Goal: Information Seeking & Learning: Learn about a topic

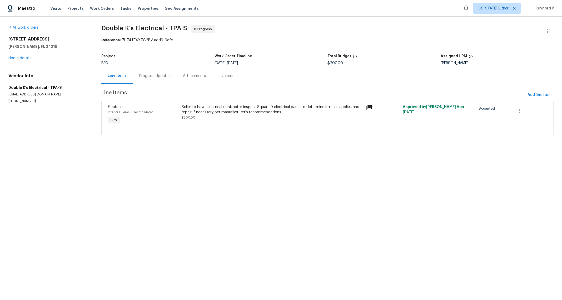
click at [207, 109] on div "Seller to have electrical contractor inspect Square D electrical panel to deter…" at bounding box center [272, 110] width 181 height 11
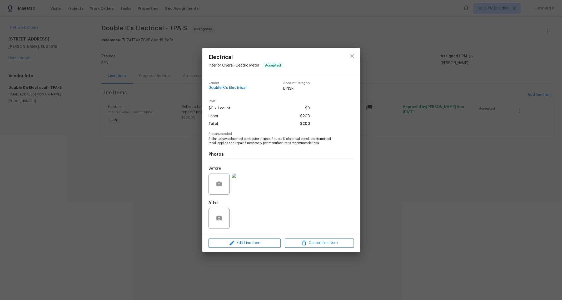
click at [244, 181] on img at bounding box center [242, 184] width 21 height 21
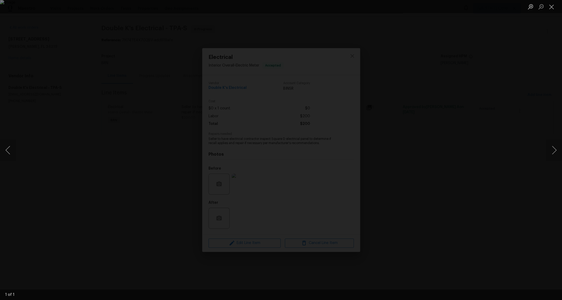
click at [140, 184] on div "Lightbox" at bounding box center [281, 150] width 562 height 300
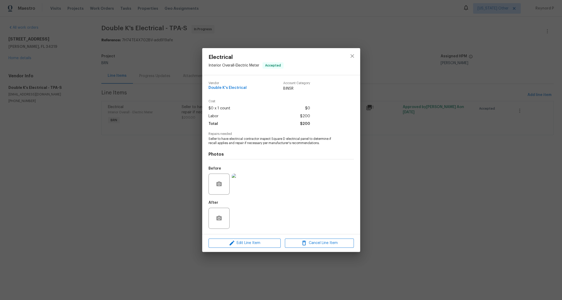
click at [134, 180] on div "Electrical Interior Overall - Electric Meter Accepted Vendor Double K's Electri…" at bounding box center [281, 150] width 562 height 300
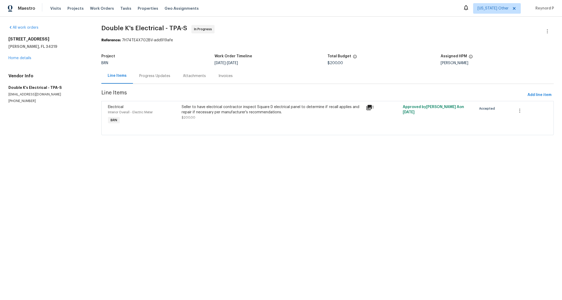
click at [151, 76] on div "Progress Updates" at bounding box center [154, 75] width 31 height 5
click at [258, 109] on div "Seller to have HVAC contractor inspect, service and clean HVAC Unit. Seller to …" at bounding box center [273, 110] width 180 height 11
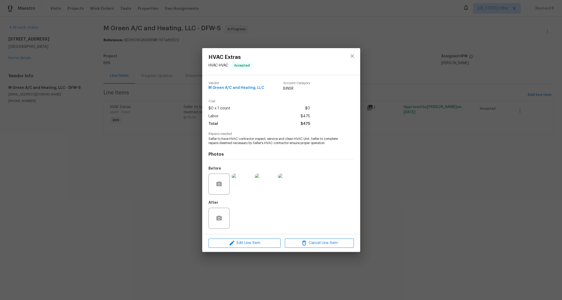
click at [246, 182] on img at bounding box center [242, 184] width 21 height 21
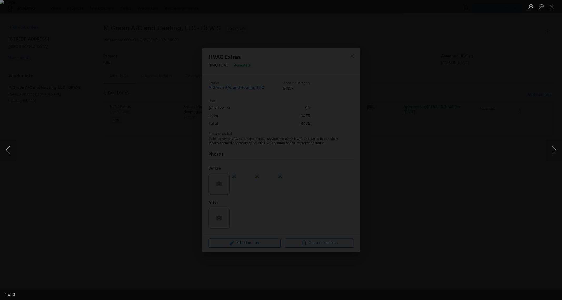
click at [95, 196] on div "Lightbox" at bounding box center [281, 150] width 562 height 300
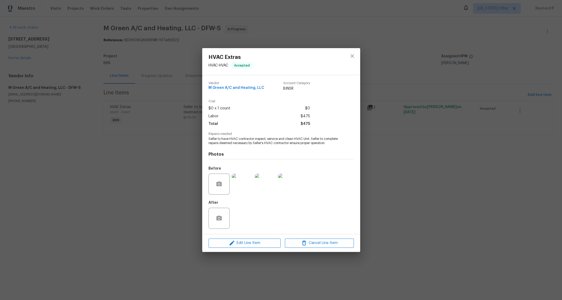
click at [95, 196] on div "HVAC Extras HVAC - HVAC Accepted Vendor M Green A/C and Heating, LLC Account Ca…" at bounding box center [281, 150] width 562 height 300
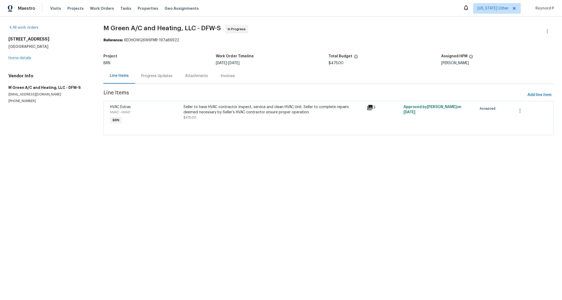
click at [154, 79] on div "Progress Updates" at bounding box center [156, 75] width 31 height 5
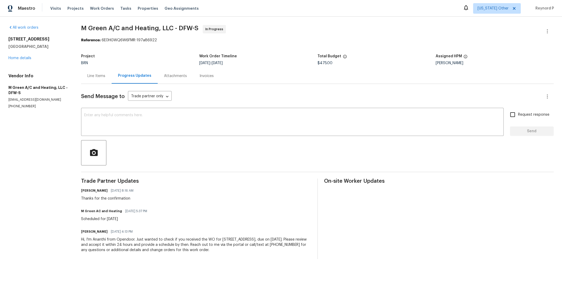
click at [100, 76] on div "Line Items" at bounding box center [96, 75] width 18 height 5
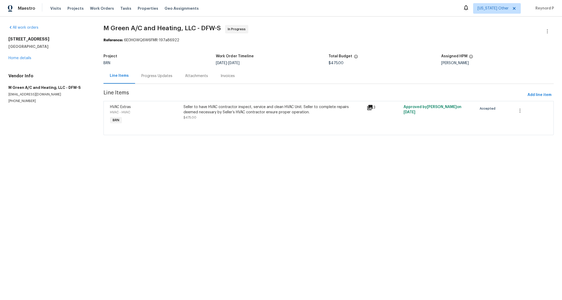
click at [247, 105] on div "Seller to have HVAC contractor inspect, service and clean HVAC Unit. Seller to …" at bounding box center [273, 110] width 180 height 11
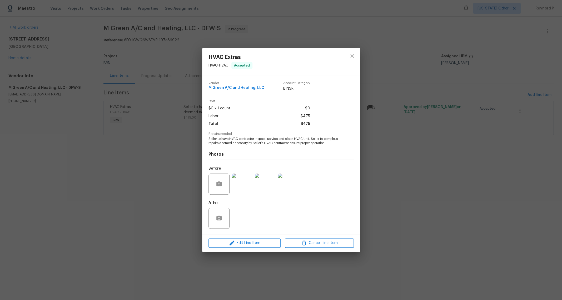
click at [156, 246] on div "HVAC Extras HVAC - HVAC Accepted Vendor M Green A/C and Heating, LLC Account Ca…" at bounding box center [281, 150] width 562 height 300
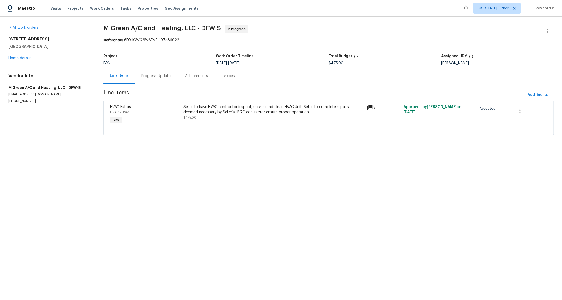
click at [420, 18] on div "All work orders 13408 Dove Ranch Rd Roanoke, TX 76262 Home details Vendor Info …" at bounding box center [281, 84] width 562 height 134
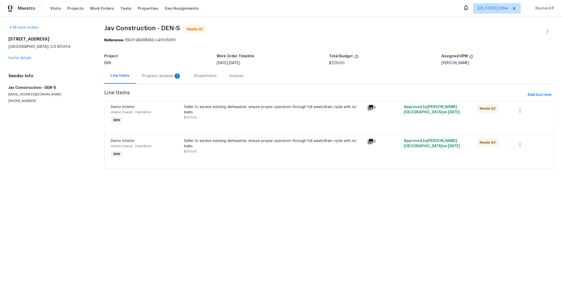
click at [215, 108] on div "Seller to service existing dishwasher, ensure proper operation through full was…" at bounding box center [274, 110] width 180 height 11
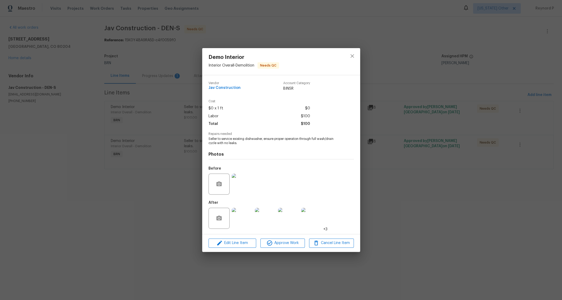
click at [161, 195] on div "Demo Interior Interior Overall - Demolition Needs QC Vendor Jav Construction Ac…" at bounding box center [281, 150] width 562 height 300
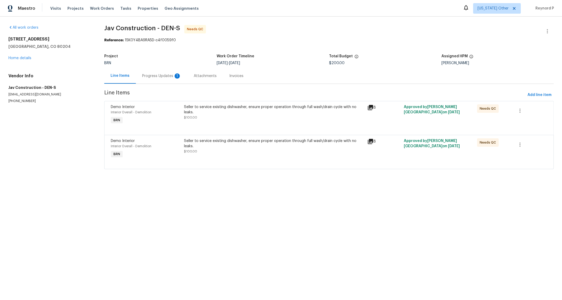
click at [218, 151] on div "Seller to service existing dishwasher, ensure proper operation through full was…" at bounding box center [274, 147] width 180 height 16
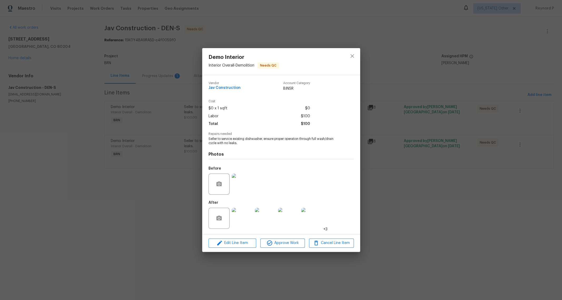
click at [161, 211] on div "Demo Interior Interior Overall - Demolition Needs QC Vendor Jav Construction Ac…" at bounding box center [281, 150] width 562 height 300
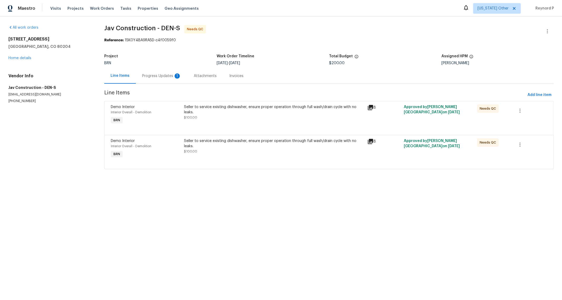
click at [160, 78] on div "Progress Updates 1" at bounding box center [161, 75] width 39 height 5
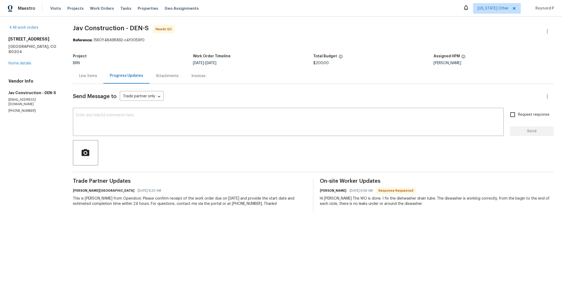
click at [92, 76] on div "Line Items" at bounding box center [88, 75] width 18 height 5
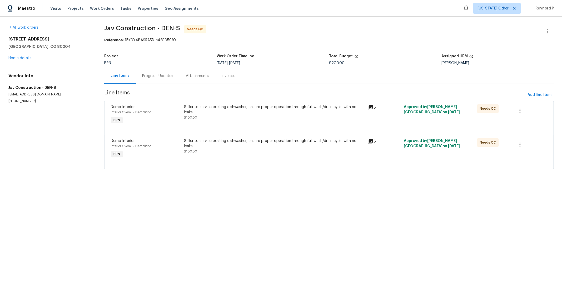
click at [243, 104] on div "Seller to service existing dishwasher, ensure proper operation through full was…" at bounding box center [273, 115] width 183 height 24
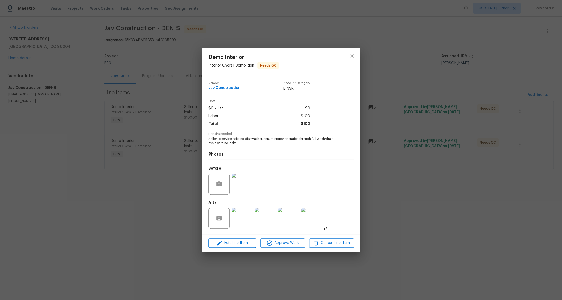
click at [164, 214] on div "Demo Interior Interior Overall - Demolition Needs QC Vendor Jav Construction Ac…" at bounding box center [281, 150] width 562 height 300
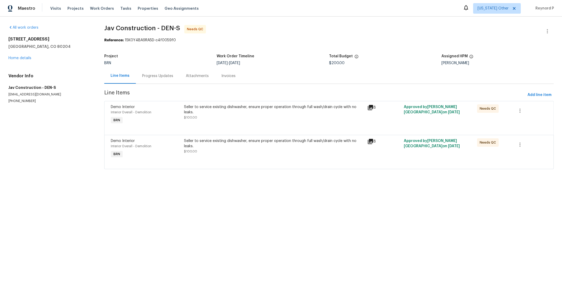
click at [248, 127] on div at bounding box center [329, 129] width 436 height 6
click at [238, 145] on div "Seller to service existing dishwasher, ensure proper operation through full was…" at bounding box center [274, 144] width 180 height 11
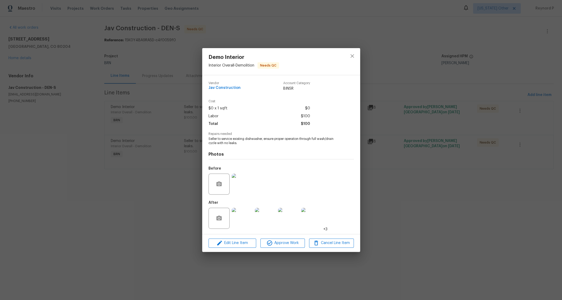
click at [193, 186] on div "Demo Interior Interior Overall - Demolition Needs QC Vendor Jav Construction Ac…" at bounding box center [281, 150] width 562 height 300
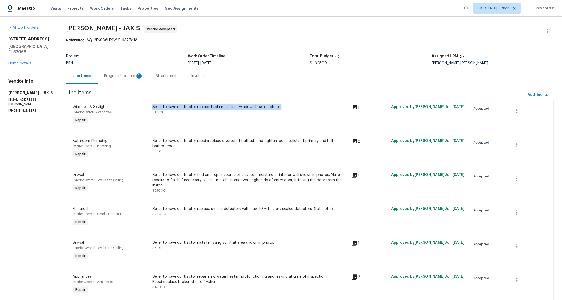
click at [235, 111] on div "Seller to have contractor replace broken glass at window shown in photo. $175.00" at bounding box center [250, 110] width 196 height 11
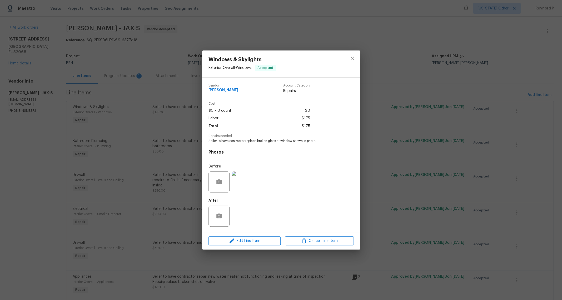
click at [179, 146] on div "Windows & Skylights Exterior Overall - Windows Accepted Vendor Eric Hernandez A…" at bounding box center [281, 150] width 562 height 300
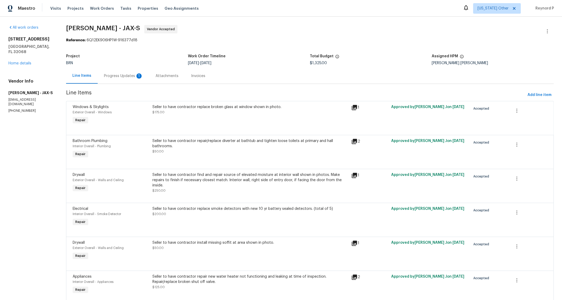
click at [192, 148] on div "Seller to have contractor repair/replace diverter at bathtub and tighten loose …" at bounding box center [250, 144] width 196 height 11
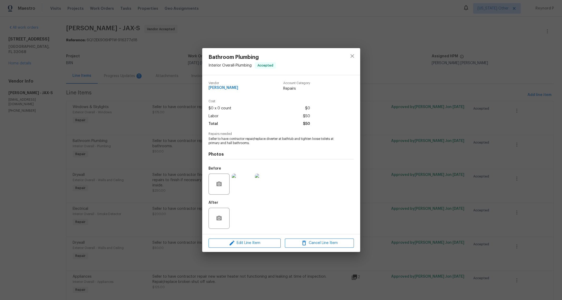
click at [152, 161] on div "Bathroom Plumbing Interior Overall - Plumbing Accepted Vendor Eric Hernandez Ac…" at bounding box center [281, 150] width 562 height 300
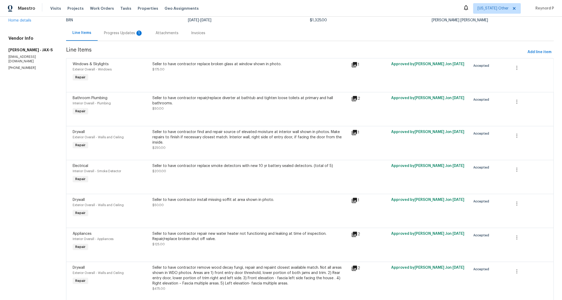
scroll to position [57, 0]
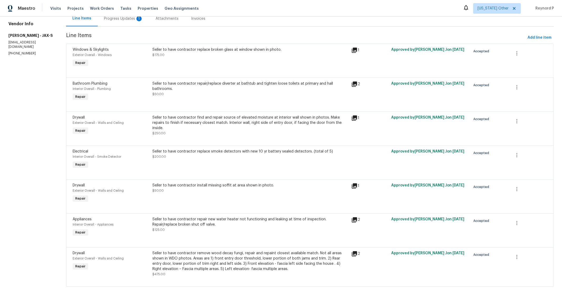
click at [204, 128] on div "Seller to have contractor find and repair source of elevated moisture at interi…" at bounding box center [250, 123] width 196 height 16
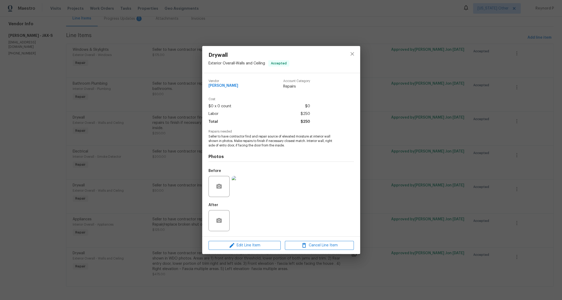
click at [166, 135] on div "Drywall Exterior Overall - Walls and Ceiling Accepted Vendor Eric Hernandez Acc…" at bounding box center [281, 150] width 562 height 300
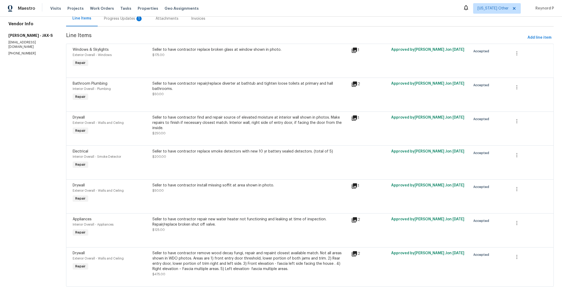
scroll to position [60, 0]
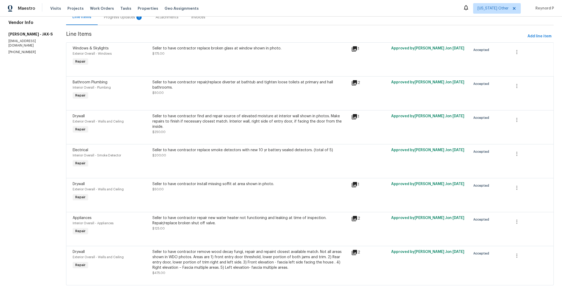
click at [219, 155] on div "Seller to have contractor replace smoke detectors with new 10 yr battery sealed…" at bounding box center [250, 153] width 196 height 11
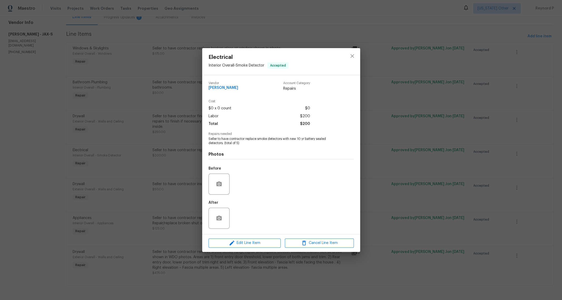
click at [164, 164] on div "Electrical Interior Overall - Smoke Detector Accepted Vendor Eric Hernandez Acc…" at bounding box center [281, 150] width 562 height 300
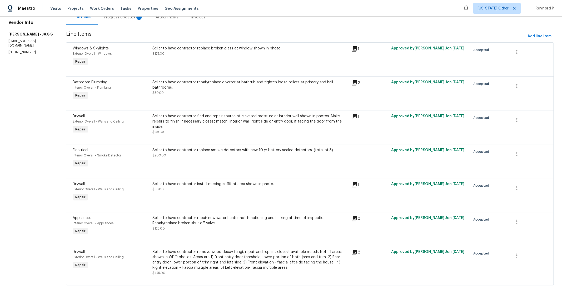
click at [254, 186] on div "Seller to have contractor install missing soffit at area shown in photo." at bounding box center [250, 184] width 196 height 5
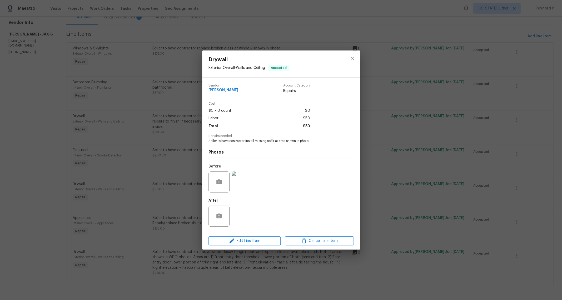
click at [186, 191] on div "Drywall Exterior Overall - Walls and Ceiling Accepted Vendor Eric Hernandez Acc…" at bounding box center [281, 150] width 562 height 300
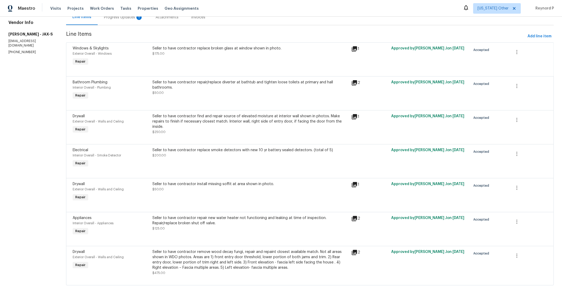
click at [224, 225] on div "Seller to have contractor repair new water heater not functioning and leaking a…" at bounding box center [250, 221] width 196 height 11
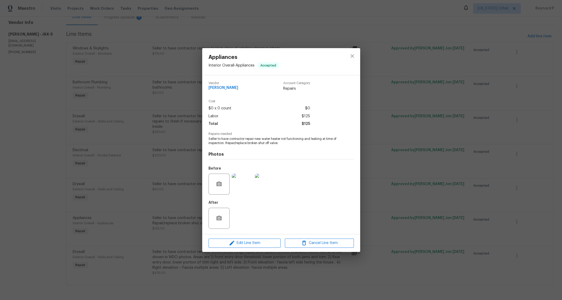
click at [186, 223] on div "Appliances Interior Overall - Appliances Accepted Vendor Eric Hernandez Account…" at bounding box center [281, 150] width 562 height 300
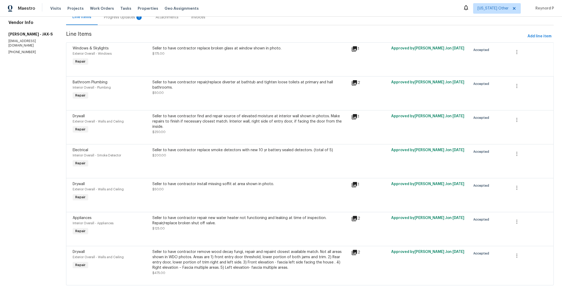
click at [213, 263] on div "Seller to have contractor remove wood decay fungi, repair and repaint closest a…" at bounding box center [250, 260] width 196 height 21
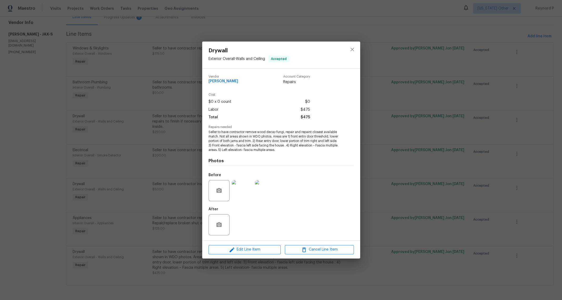
click at [173, 234] on div "Drywall Exterior Overall - Walls and Ceiling Accepted Vendor Eric Hernandez Acc…" at bounding box center [281, 150] width 562 height 300
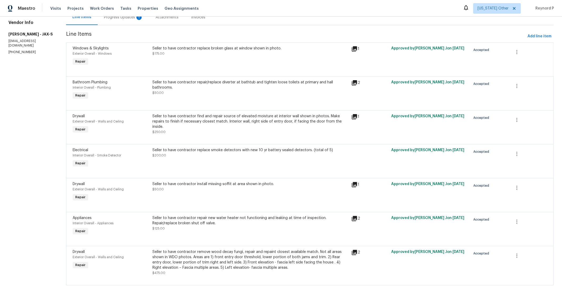
scroll to position [0, 0]
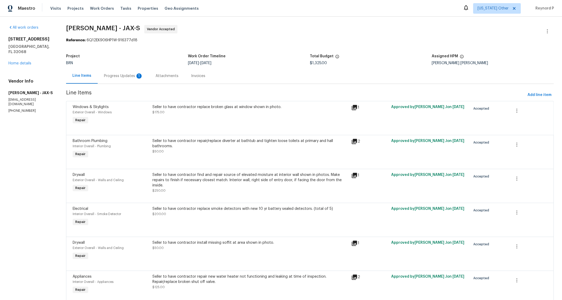
click at [140, 78] on div "Progress Updates 1" at bounding box center [123, 75] width 39 height 5
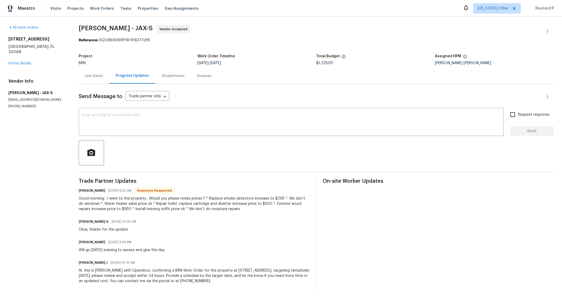
click at [101, 76] on div "Line Items" at bounding box center [94, 75] width 18 height 5
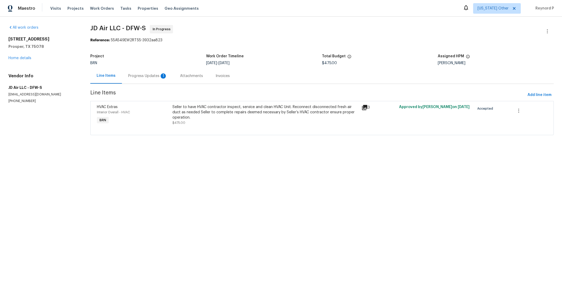
click at [221, 105] on div "Seller to have HVAC contractor inspect, service and clean HVAC Unit. Reconnect …" at bounding box center [265, 113] width 186 height 16
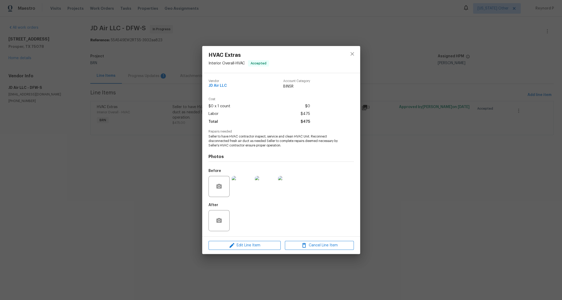
click at [178, 212] on div "HVAC Extras Interior Overall - HVAC Accepted Vendor JD Air LLC Account Category…" at bounding box center [281, 150] width 562 height 300
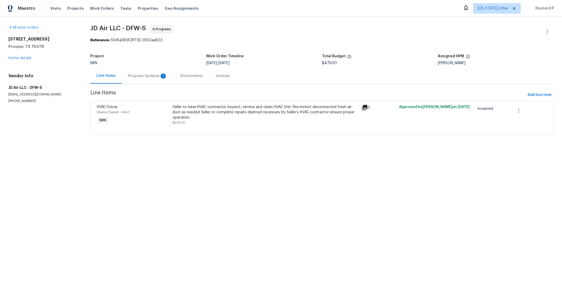
click at [149, 78] on div "Progress Updates 1" at bounding box center [147, 75] width 39 height 5
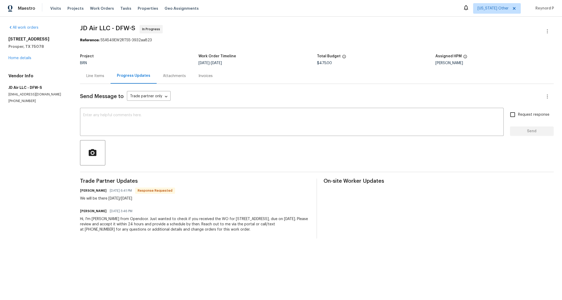
click at [96, 76] on div "Line Items" at bounding box center [95, 75] width 18 height 5
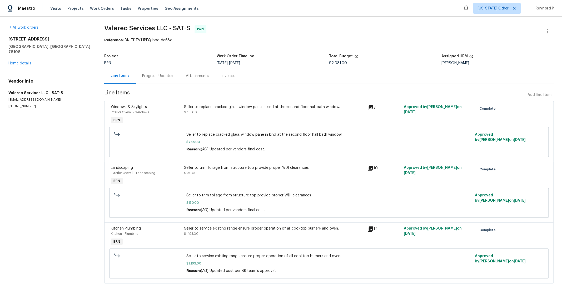
click at [287, 115] on div "Seller to replace cracked glass window pane in kind at the second floor hall ba…" at bounding box center [273, 115] width 183 height 24
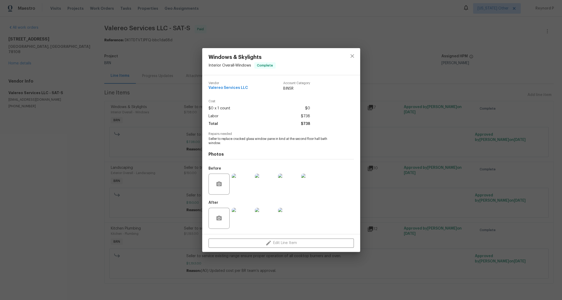
click at [175, 164] on div "Windows & Skylights Interior Overall - Windows Complete Vendor Valereo Services…" at bounding box center [281, 150] width 562 height 300
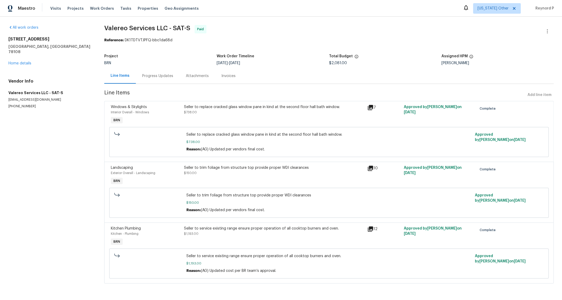
click at [217, 173] on div "Seller to trim foliage from structure top provide proper WDI clearances $150.00" at bounding box center [274, 170] width 180 height 11
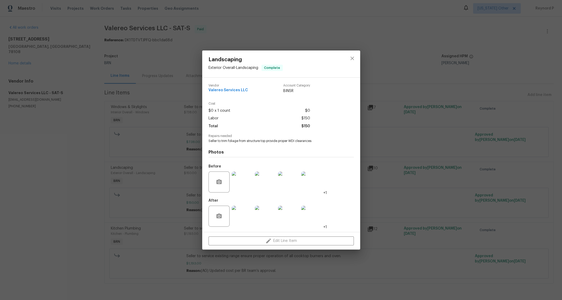
click at [152, 173] on div "Landscaping Exterior Overall - Landscaping Complete Vendor Valereo Services LLC…" at bounding box center [281, 150] width 562 height 300
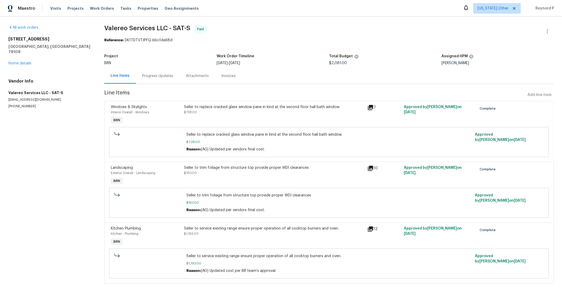
click at [205, 231] on div "Seller to service existing range ensure proper operation of all cooktop burners…" at bounding box center [274, 228] width 180 height 5
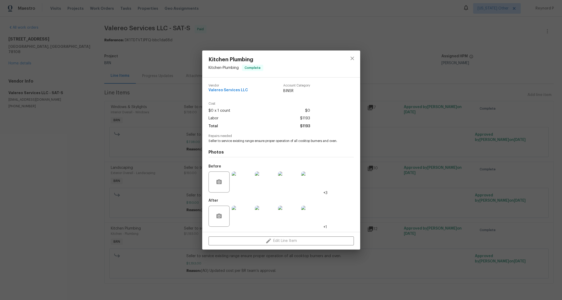
click at [138, 215] on div "Kitchen Plumbing Kitchen - Plumbing Complete Vendor Valereo Services LLC Accoun…" at bounding box center [281, 150] width 562 height 300
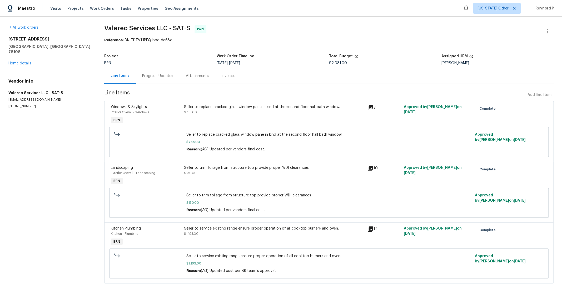
click at [153, 74] on div "Progress Updates" at bounding box center [157, 75] width 31 height 5
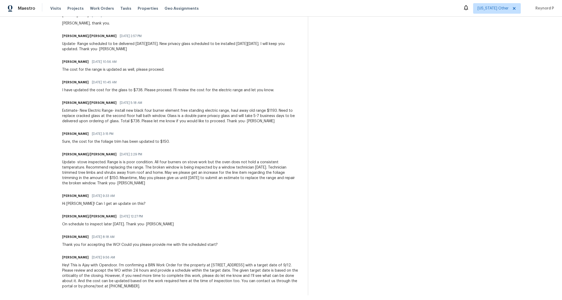
scroll to position [243, 0]
